Goal: Task Accomplishment & Management: Manage account settings

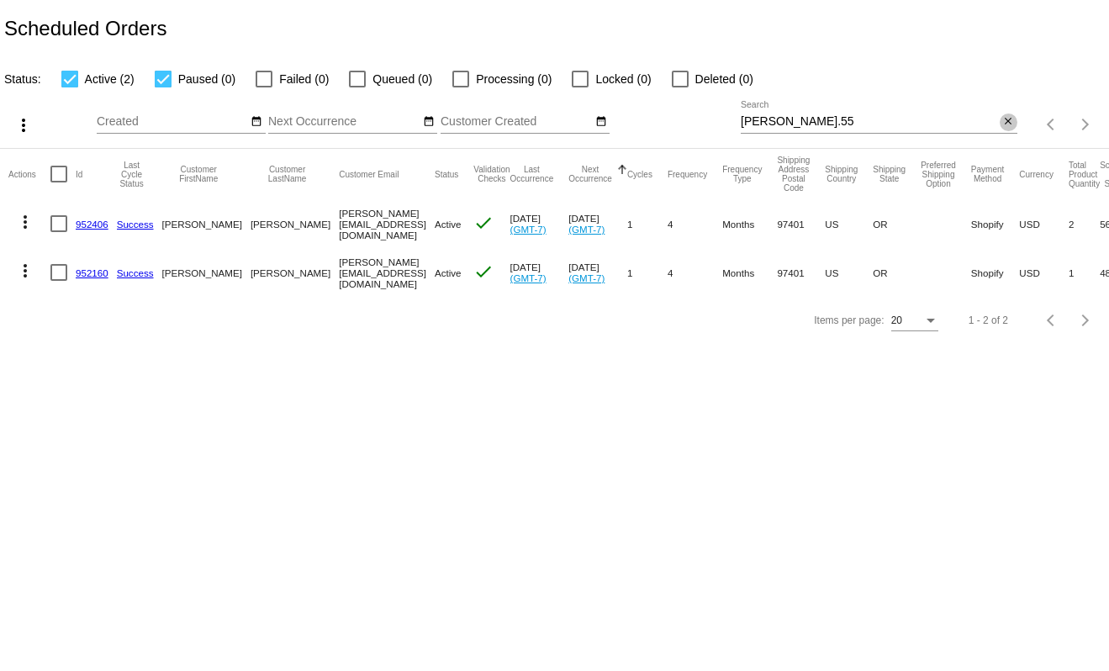
click at [1010, 124] on mat-icon "close" at bounding box center [1009, 121] width 12 height 13
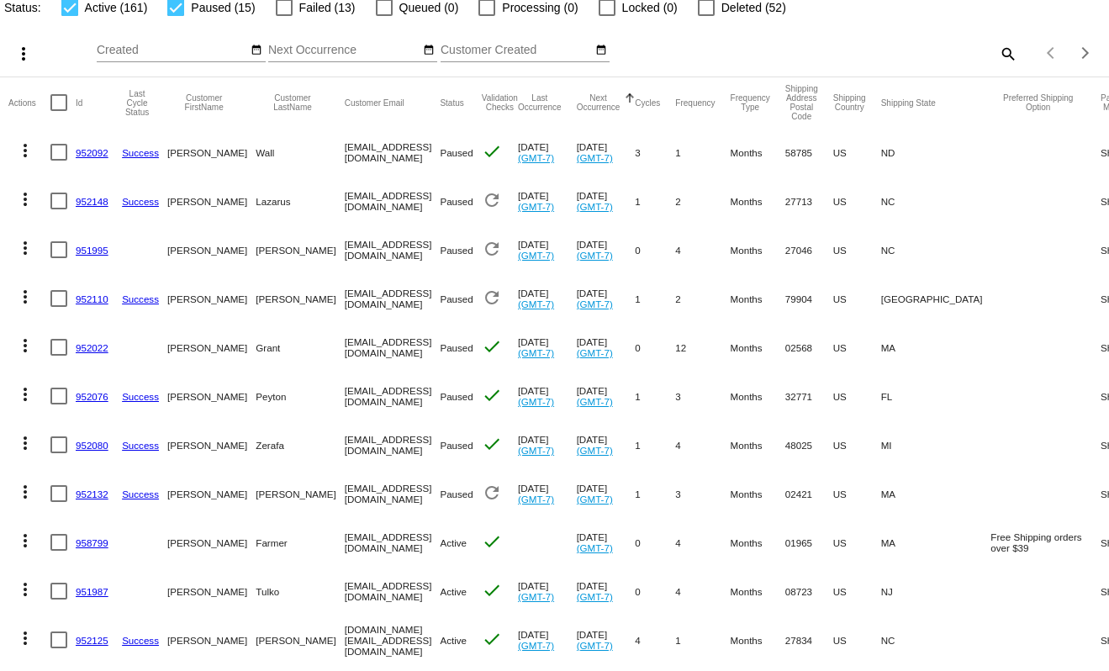
scroll to position [73, 0]
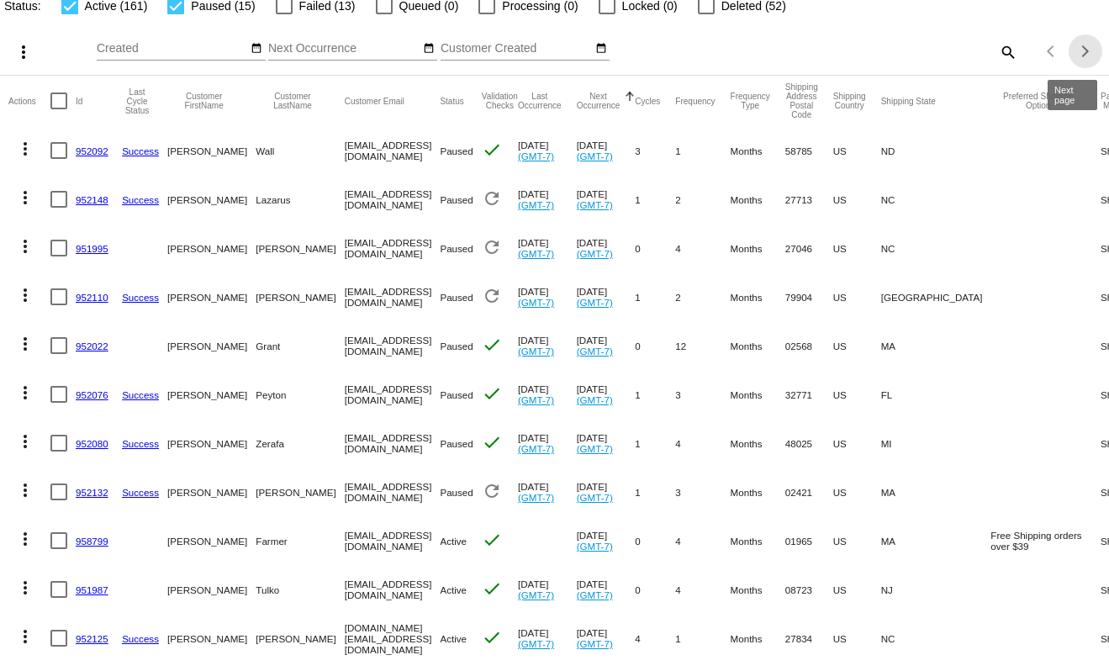
click at [1077, 49] on div "Next page" at bounding box center [1083, 51] width 12 height 12
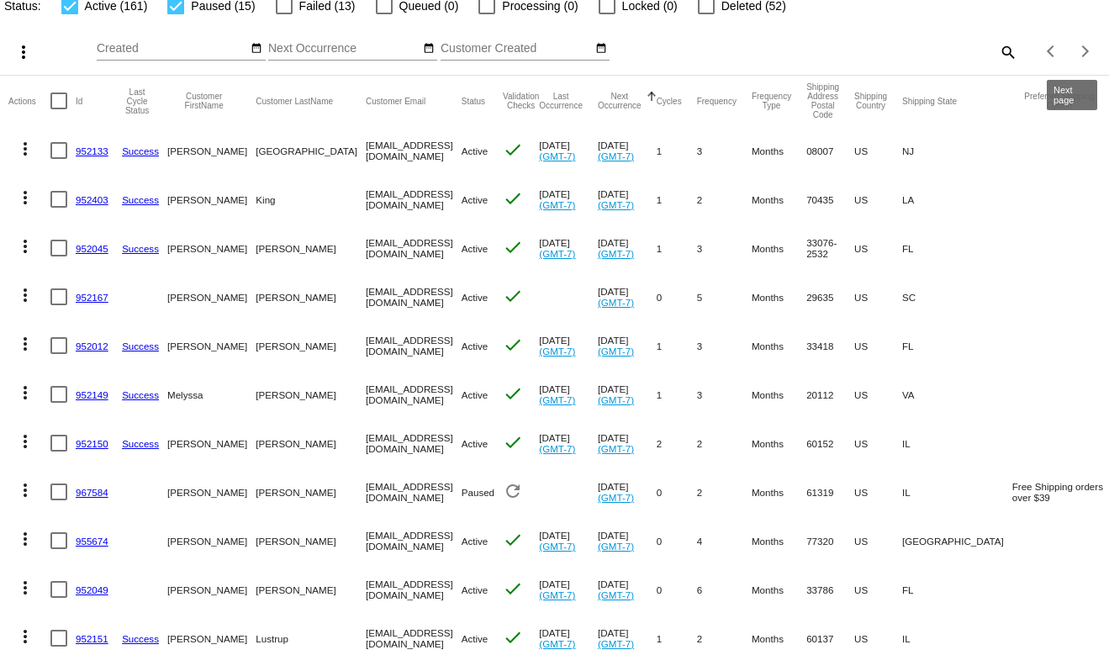
click at [1075, 51] on app-dashboard-scheduled-orders "Scheduled Orders Status: Active (161) Paused (15) Failed (13) Queued (0) Proces…" at bounding box center [554, 538] width 1109 height 1222
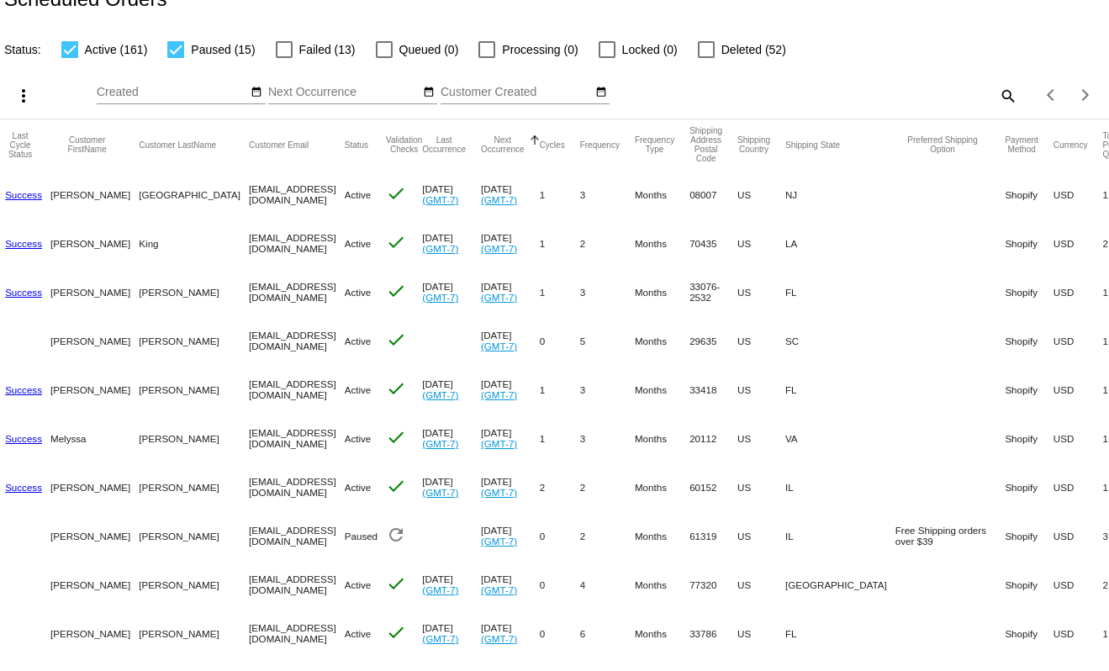
scroll to position [26, 0]
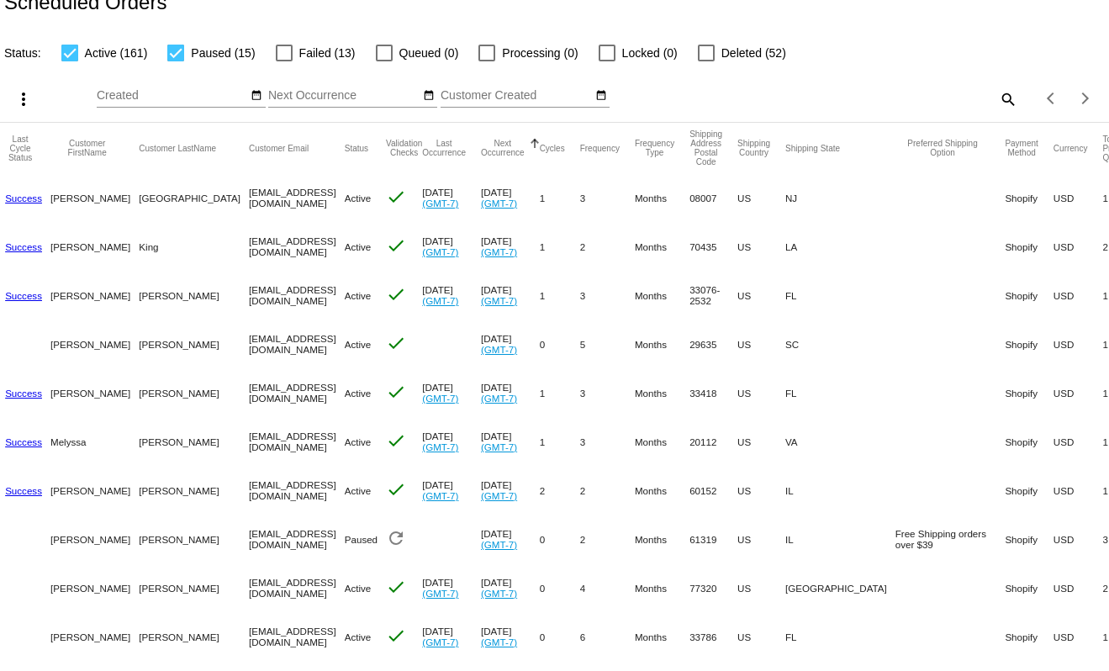
click at [249, 204] on mat-cell "[EMAIL_ADDRESS][DOMAIN_NAME]" at bounding box center [297, 197] width 96 height 49
click at [139, 194] on mat-cell "[GEOGRAPHIC_DATA]" at bounding box center [194, 197] width 110 height 49
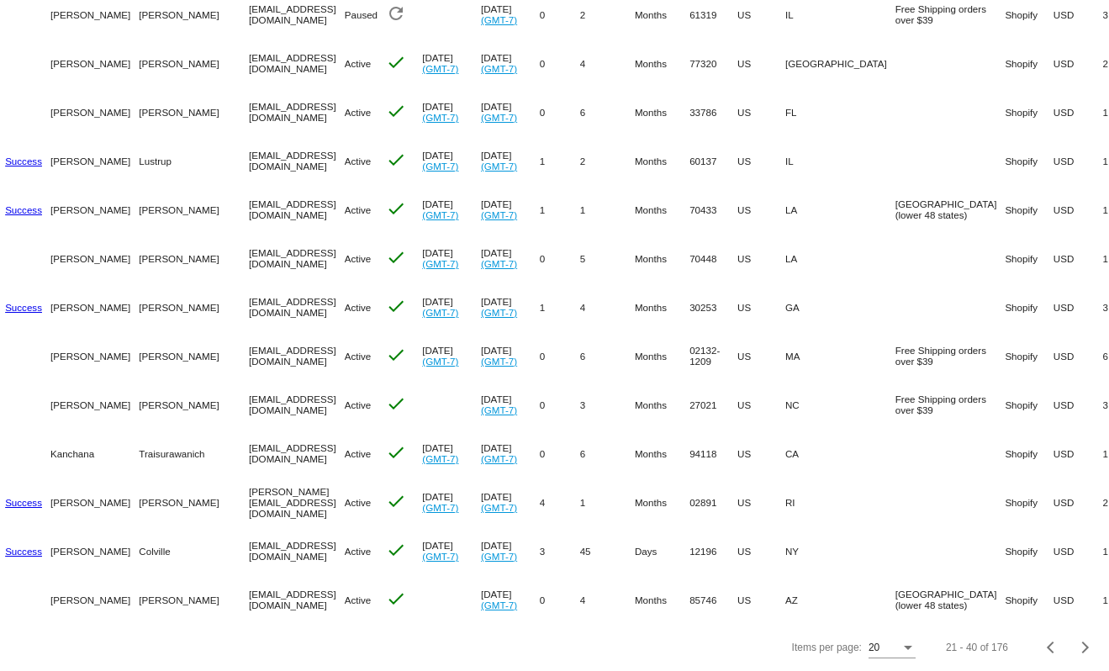
scroll to position [0, 0]
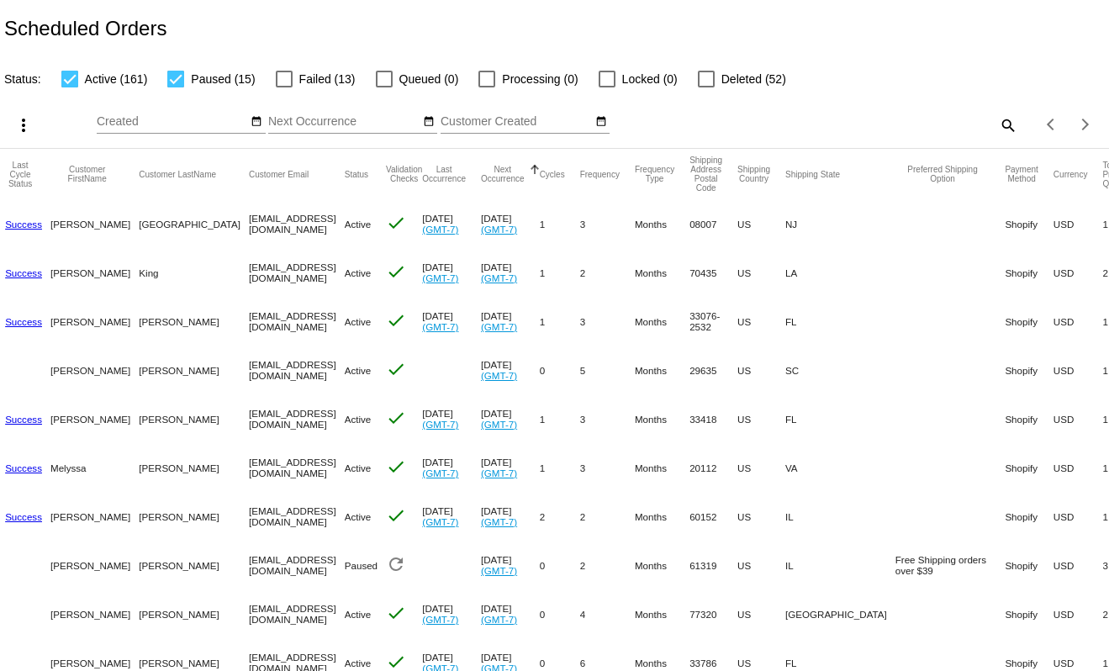
click at [67, 220] on mat-cell "[PERSON_NAME]" at bounding box center [94, 223] width 88 height 49
click at [65, 82] on div at bounding box center [69, 79] width 17 height 17
click at [69, 87] on input "Active (161)" at bounding box center [69, 87] width 1 height 1
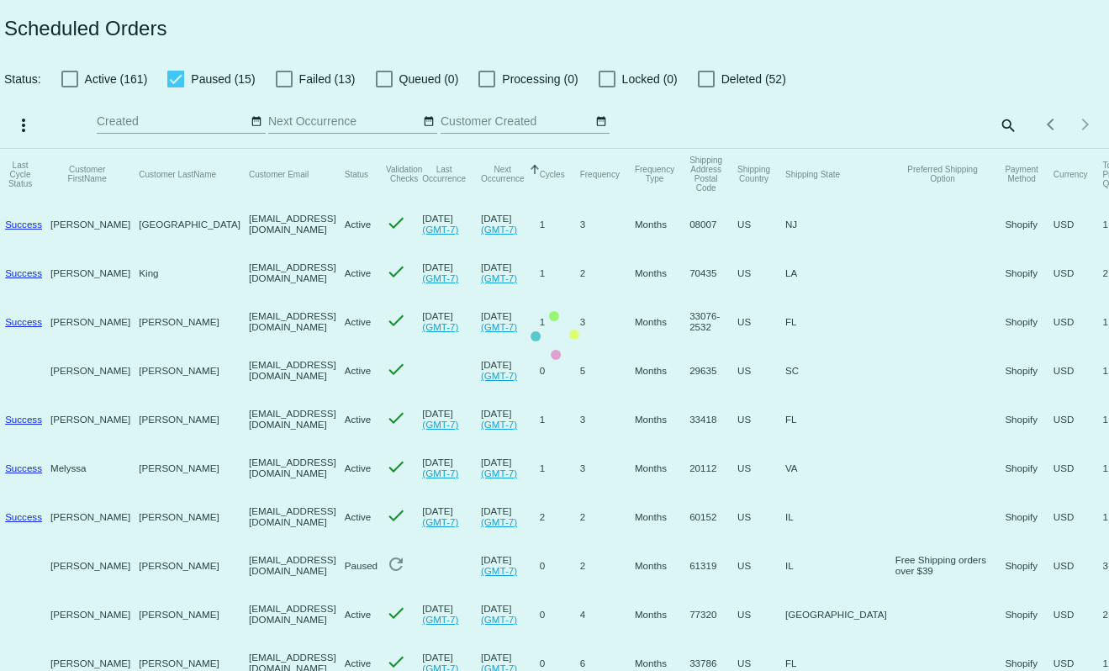
scroll to position [0, 103]
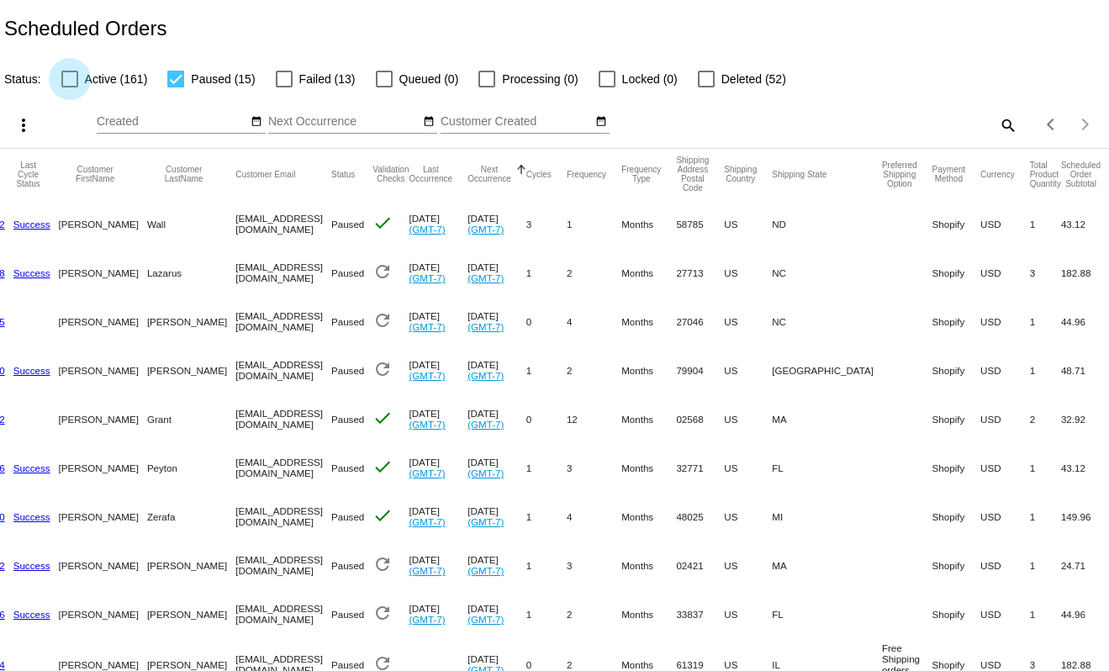
click at [76, 78] on div at bounding box center [69, 79] width 17 height 17
click at [70, 87] on input "Active (161)" at bounding box center [69, 87] width 1 height 1
checkbox input "true"
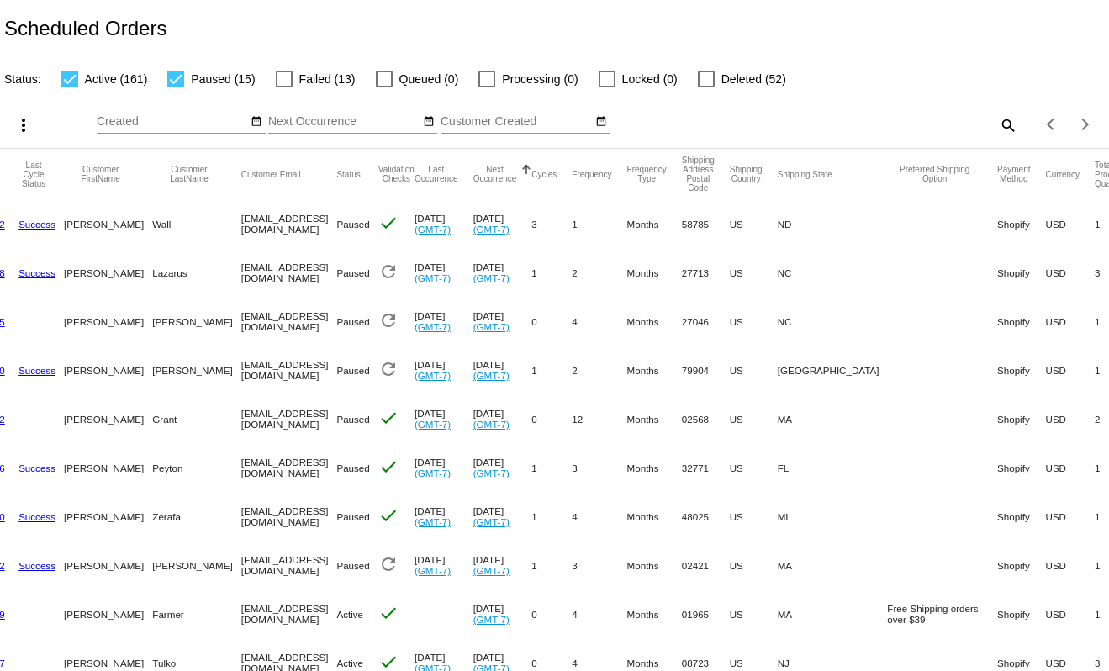
click at [241, 234] on mat-cell "[EMAIL_ADDRESS][DOMAIN_NAME]" at bounding box center [289, 223] width 96 height 49
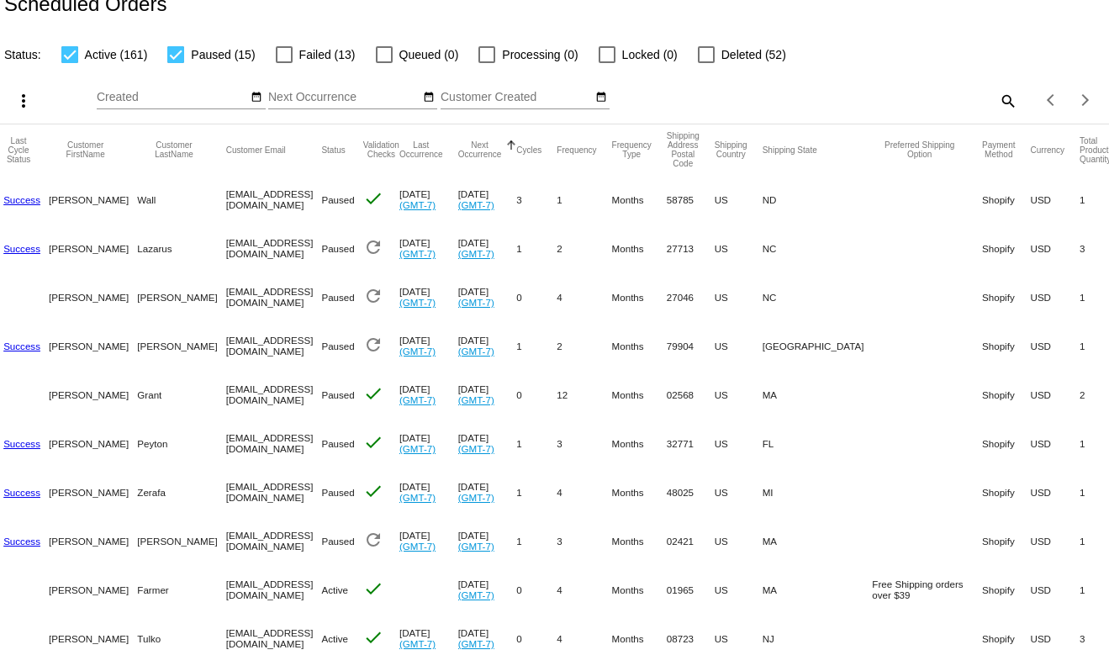
scroll to position [0, 0]
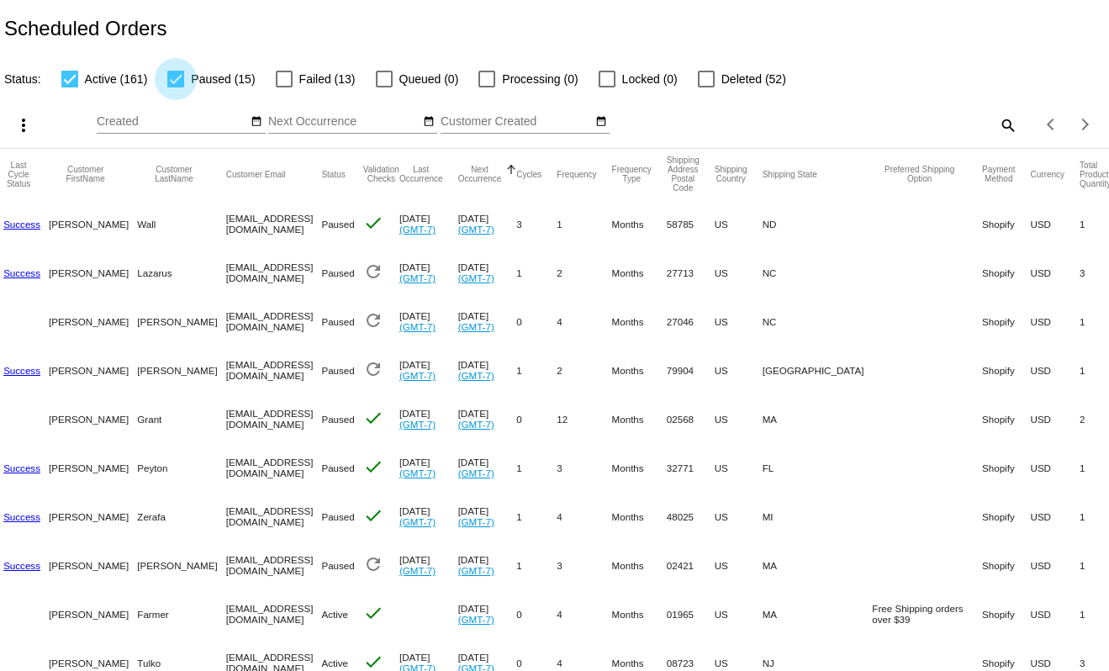
click at [175, 72] on div at bounding box center [175, 79] width 17 height 17
click at [175, 87] on input "Paused (15)" at bounding box center [175, 87] width 1 height 1
checkbox input "false"
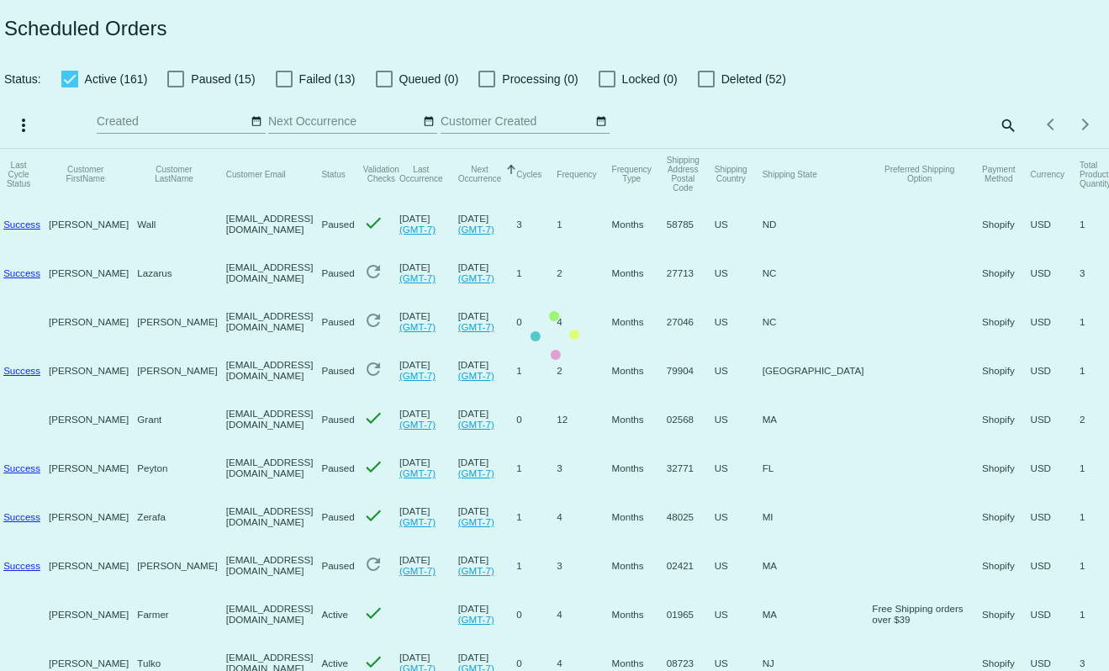
scroll to position [0, 103]
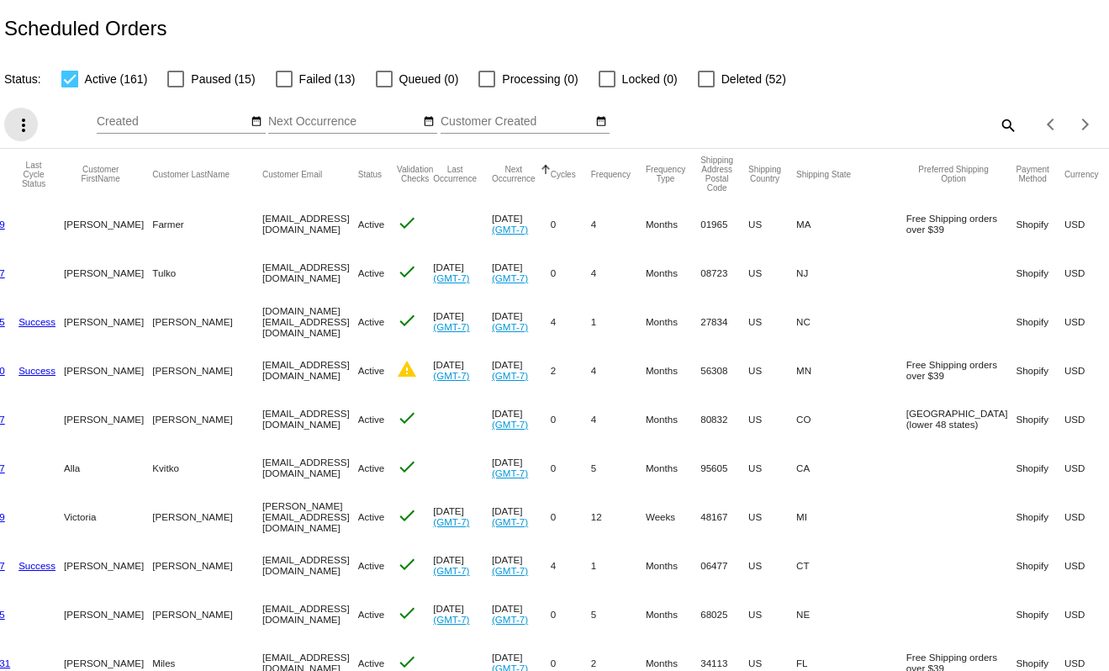
click at [24, 122] on mat-icon "more_vert" at bounding box center [23, 125] width 20 height 20
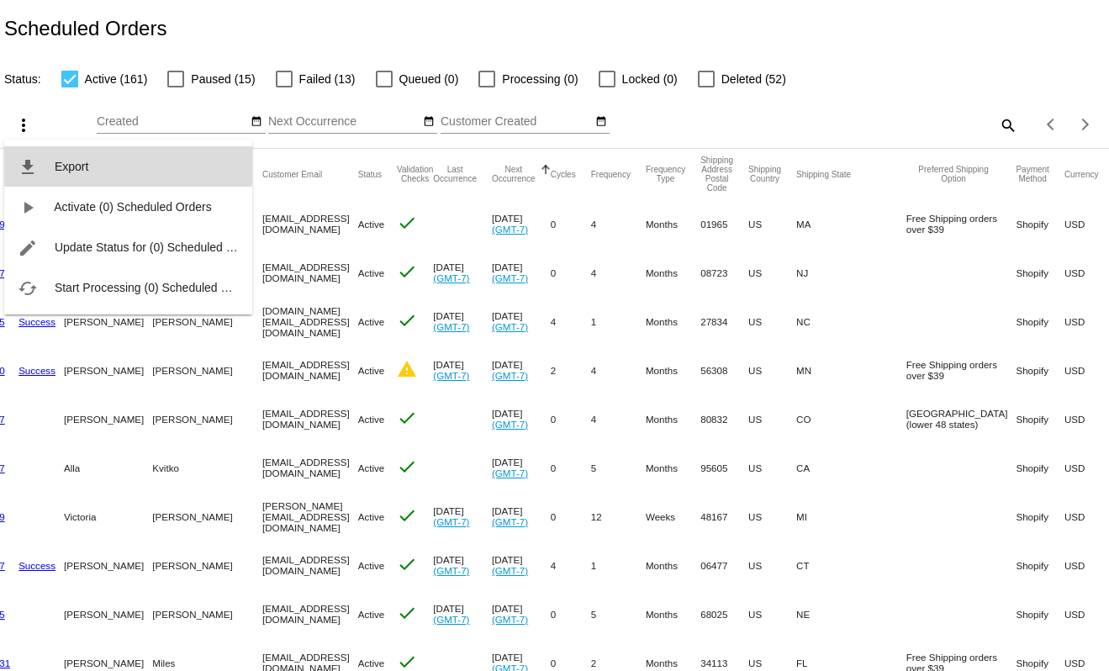
click at [73, 167] on span "Export" at bounding box center [72, 166] width 34 height 13
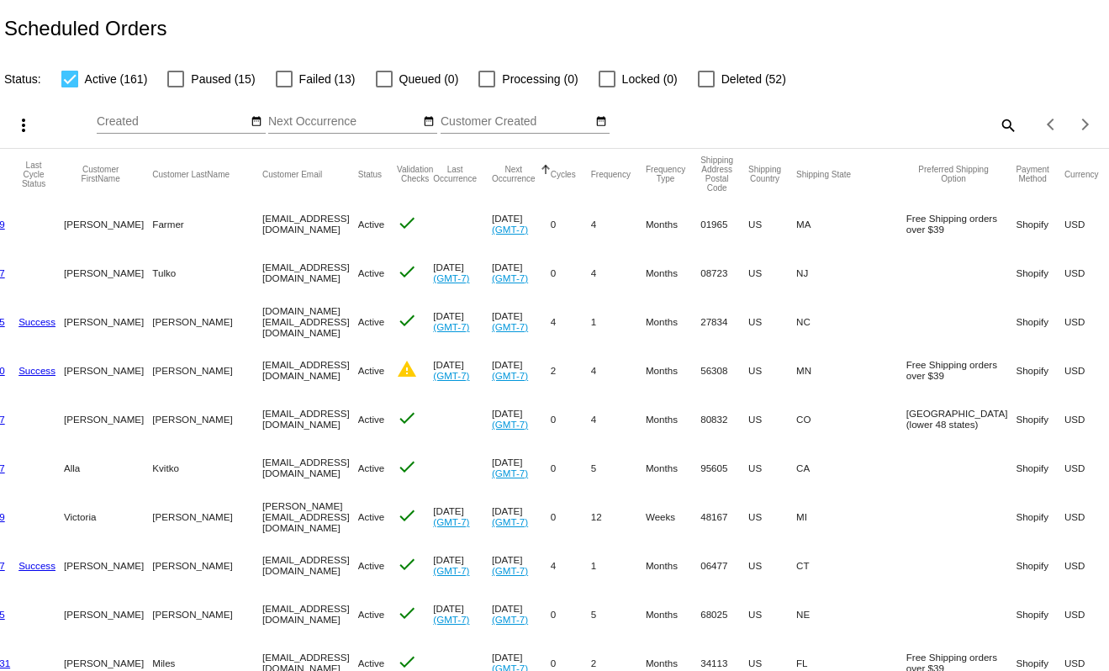
click at [695, 40] on div "Scheduled Orders" at bounding box center [554, 28] width 1109 height 57
click at [829, 1] on div "Scheduled Orders" at bounding box center [554, 28] width 1109 height 57
click at [826, 61] on div "Status: Active (161) Paused (15) Failed (13) Queued (0) Processing (0) Locked (…" at bounding box center [554, 73] width 1109 height 32
click at [22, 128] on mat-icon "more_vert" at bounding box center [23, 125] width 20 height 20
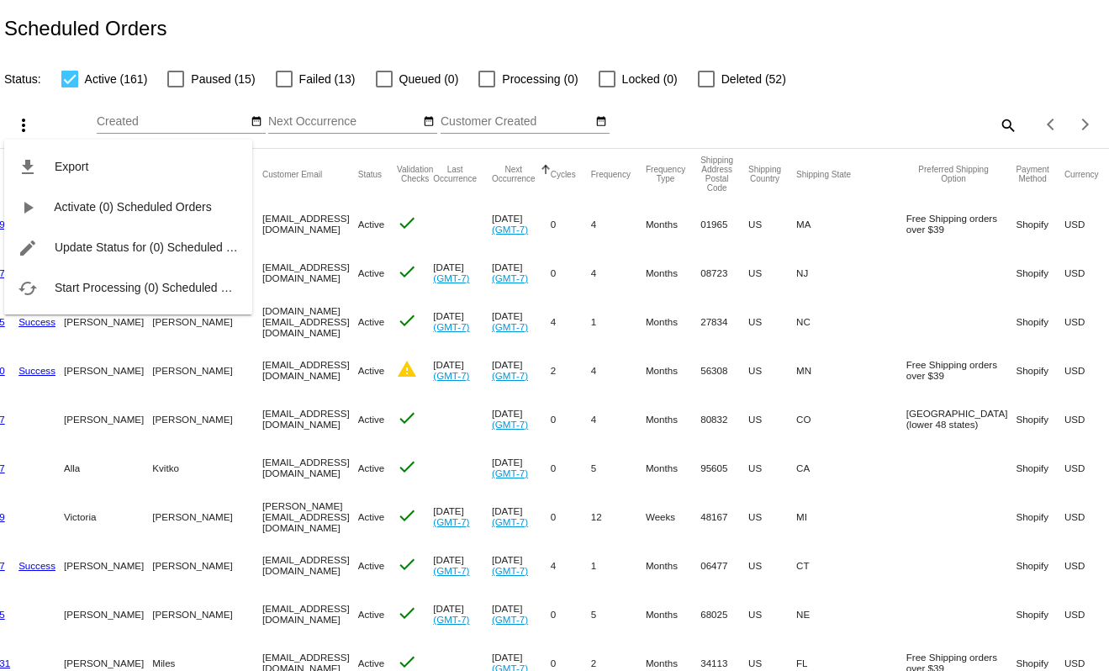
click at [143, 40] on div at bounding box center [554, 335] width 1109 height 671
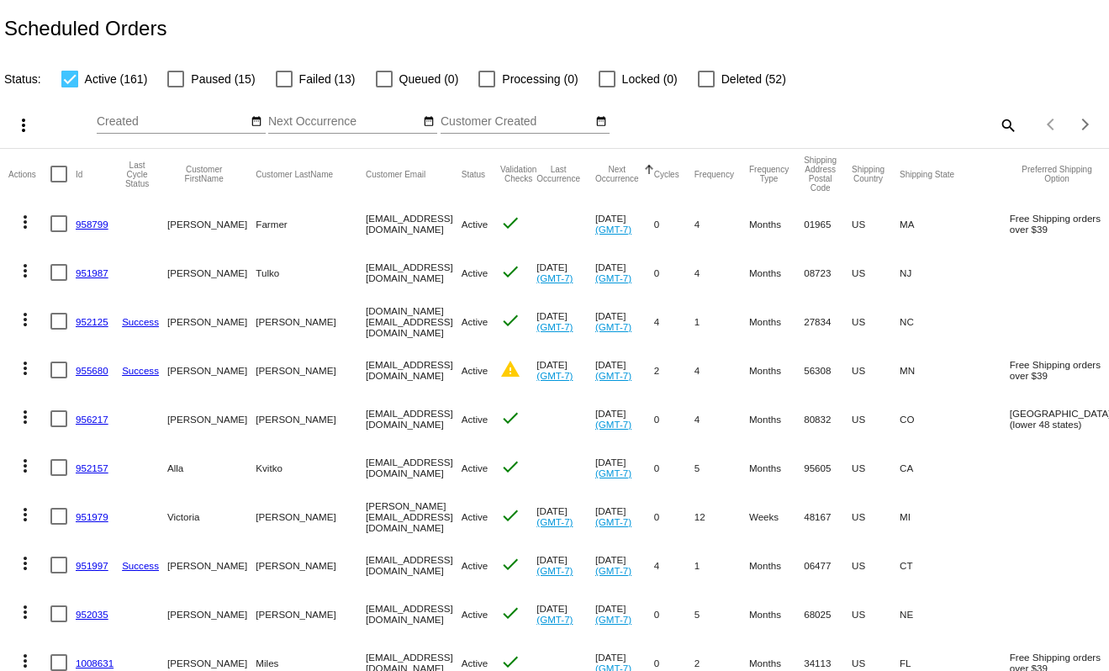
click at [24, 124] on mat-icon "more_vert" at bounding box center [23, 125] width 20 height 20
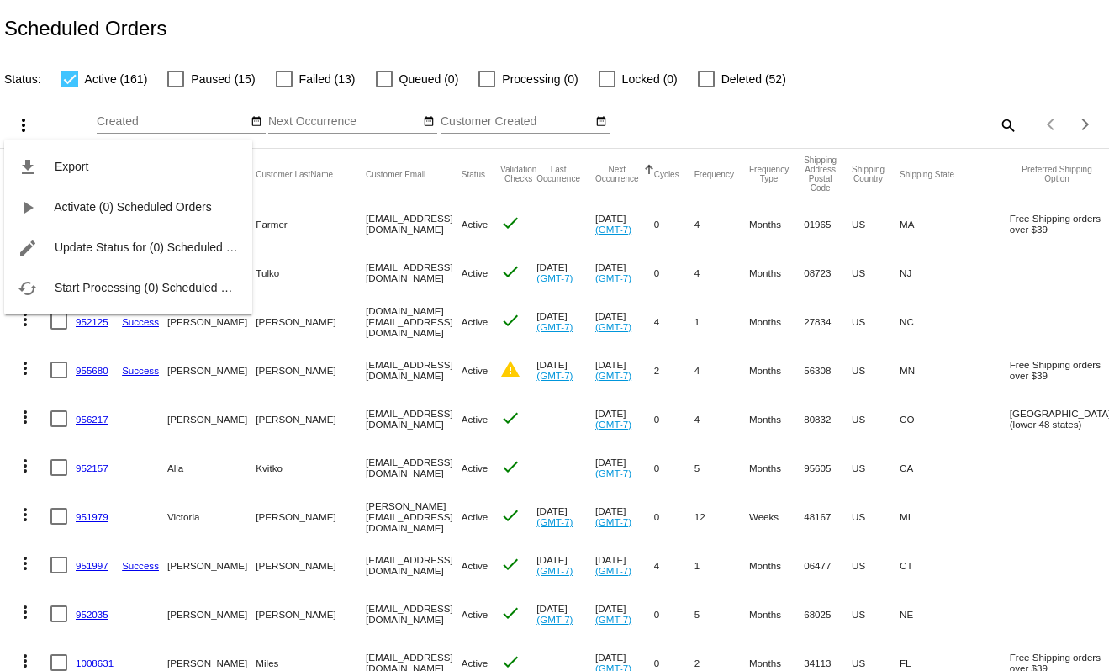
click at [63, 106] on div at bounding box center [554, 335] width 1109 height 671
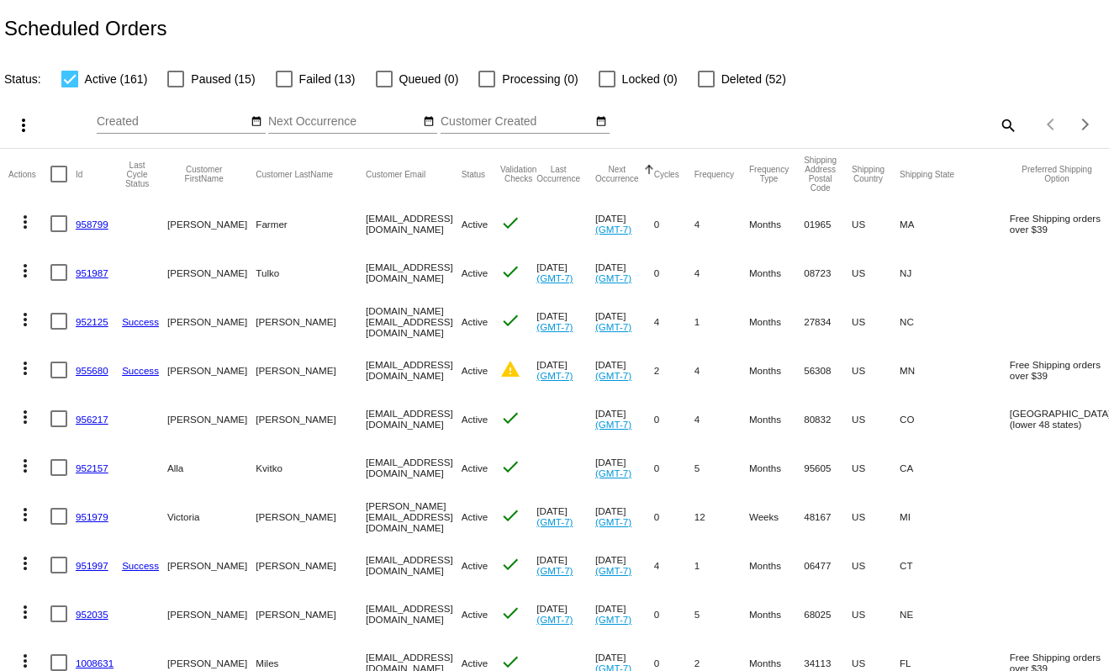
click at [24, 228] on mat-icon "more_vert" at bounding box center [25, 222] width 20 height 20
